Goal: Information Seeking & Learning: Find specific fact

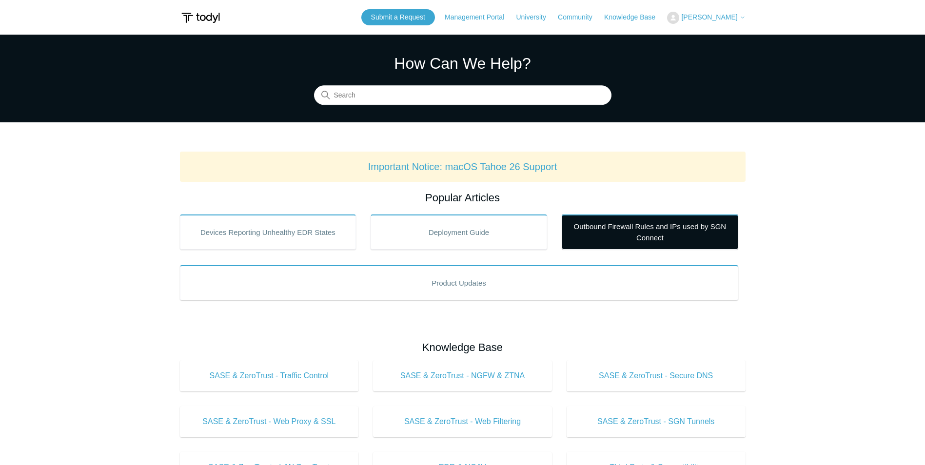
click at [662, 222] on link "Outbound Firewall Rules and IPs used by SGN Connect" at bounding box center [650, 232] width 177 height 35
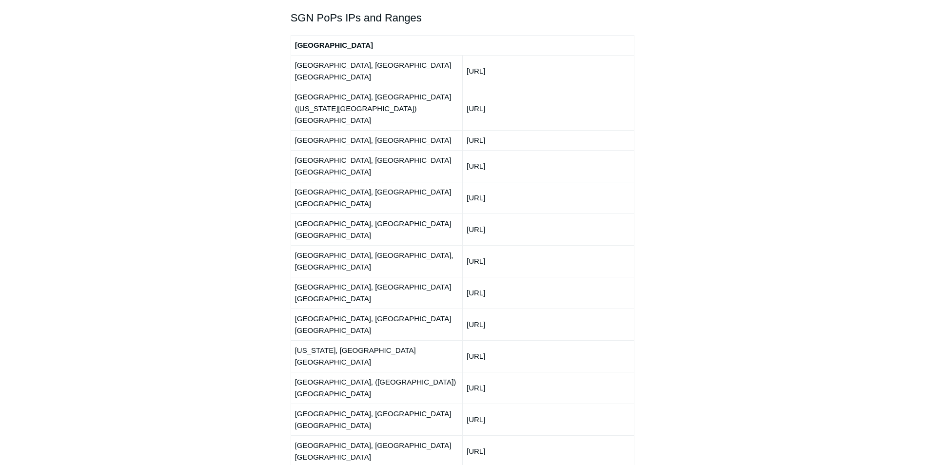
scroll to position [1171, 0]
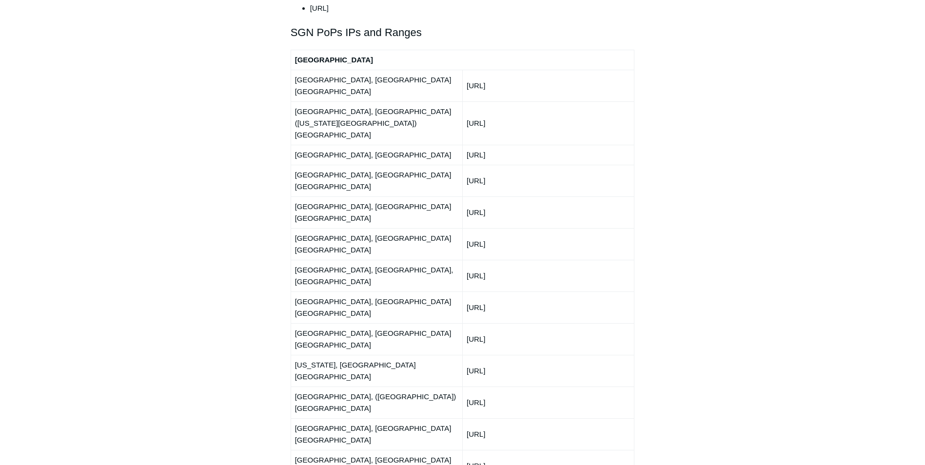
drag, startPoint x: 484, startPoint y: 99, endPoint x: 565, endPoint y: 105, distance: 81.3
click at [565, 145] on td "66.198.229.0/24" at bounding box center [548, 155] width 172 height 20
drag, startPoint x: 471, startPoint y: 115, endPoint x: 563, endPoint y: 120, distance: 92.9
click at [563, 165] on td "150.252.242.0/24" at bounding box center [548, 181] width 172 height 32
drag, startPoint x: 563, startPoint y: 120, endPoint x: 584, endPoint y: 168, distance: 51.8
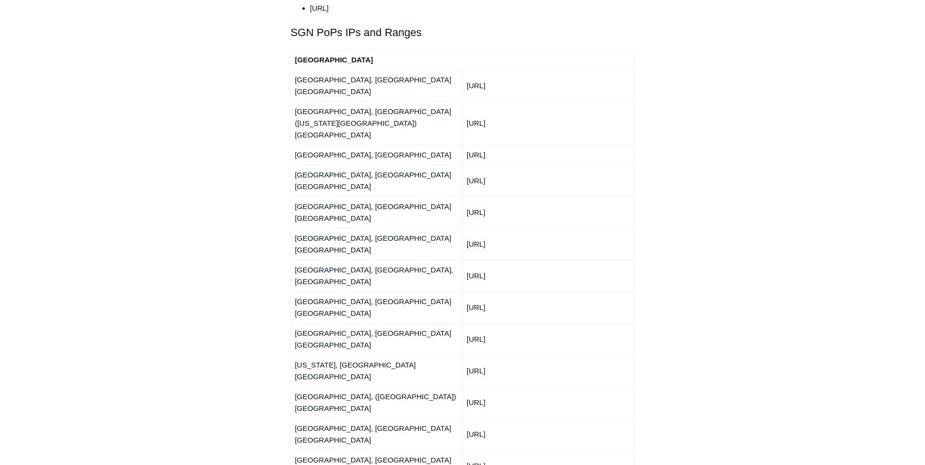
click at [576, 260] on td "66.198.230.0/24" at bounding box center [548, 276] width 172 height 32
